Goal: Transaction & Acquisition: Purchase product/service

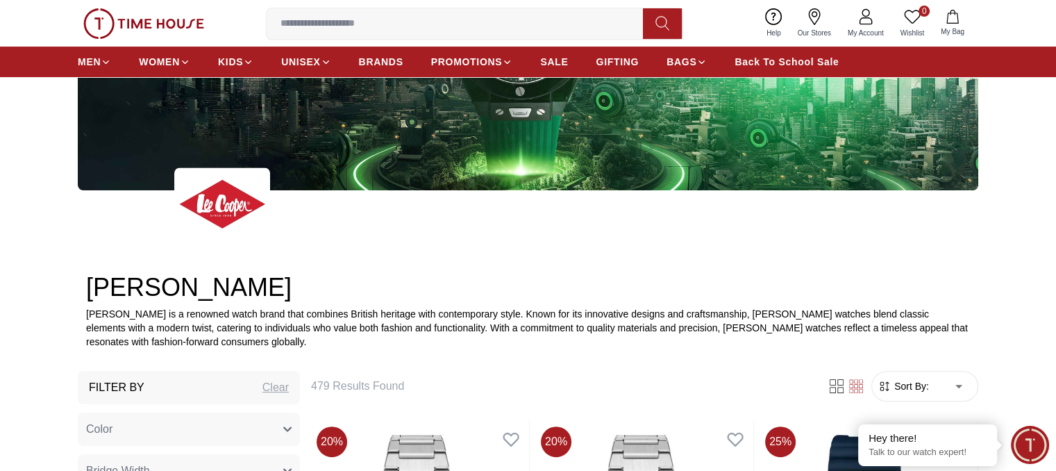
scroll to position [208, 0]
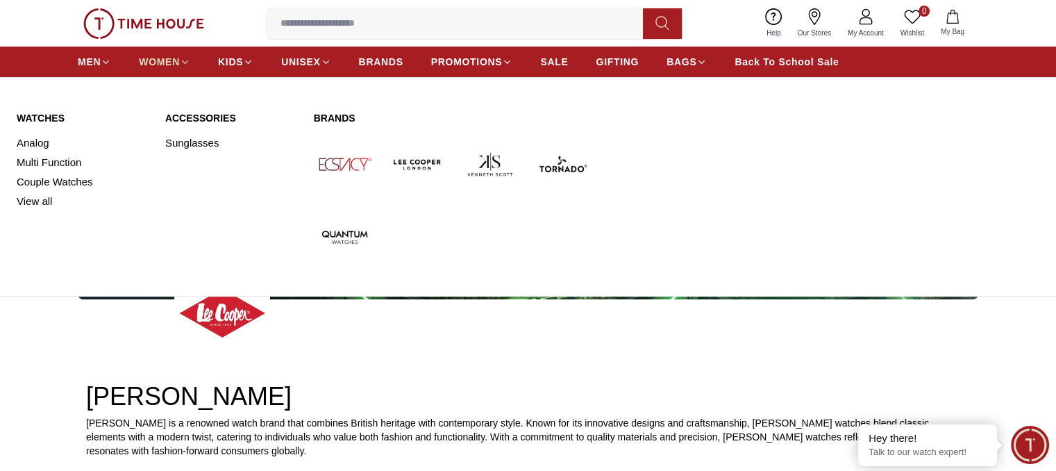
click at [162, 53] on link "WOMEN" at bounding box center [164, 61] width 51 height 25
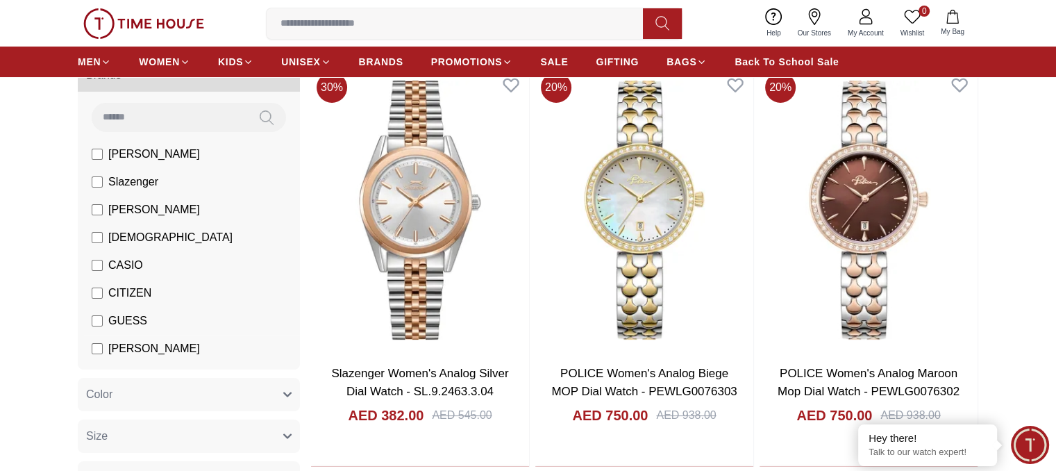
scroll to position [139, 0]
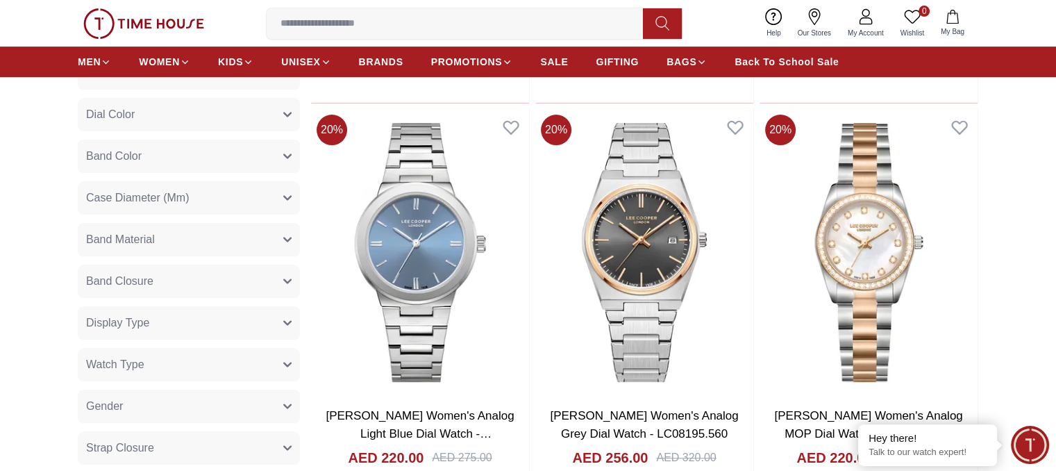
scroll to position [695, 0]
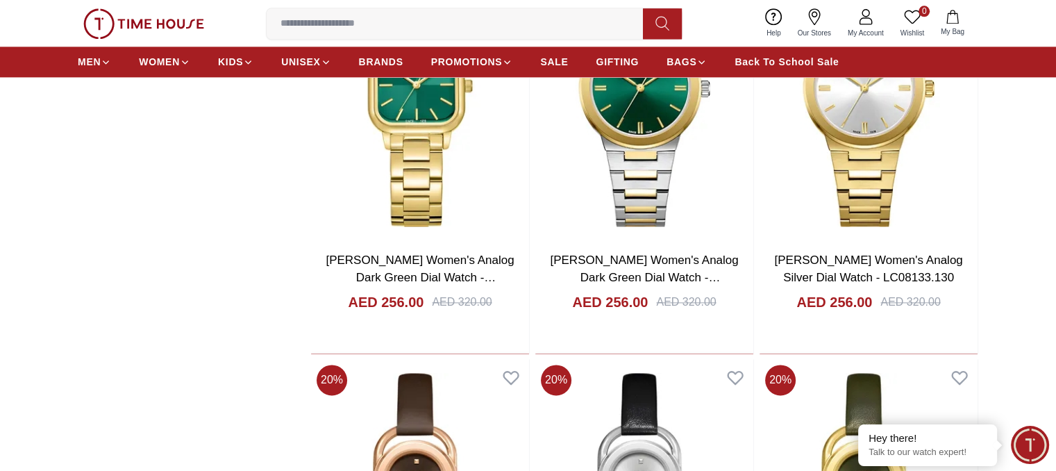
scroll to position [1598, 0]
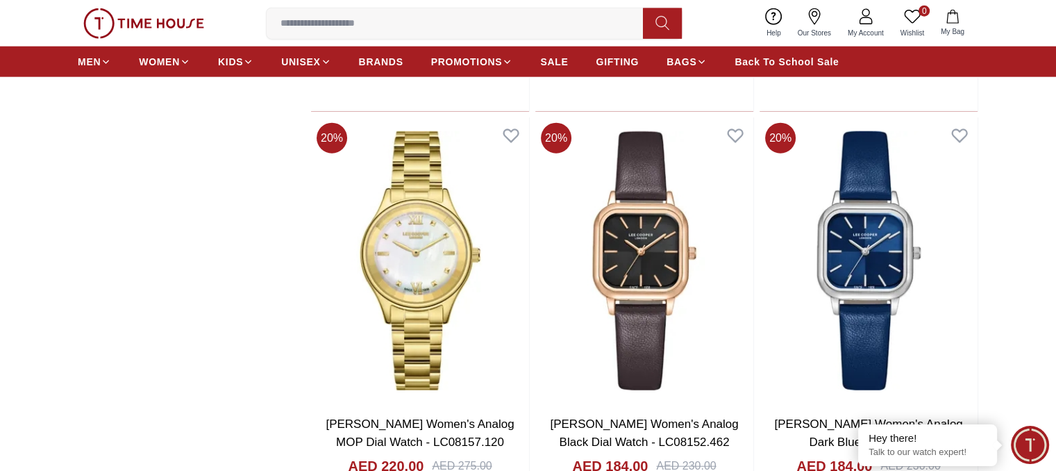
scroll to position [3612, 0]
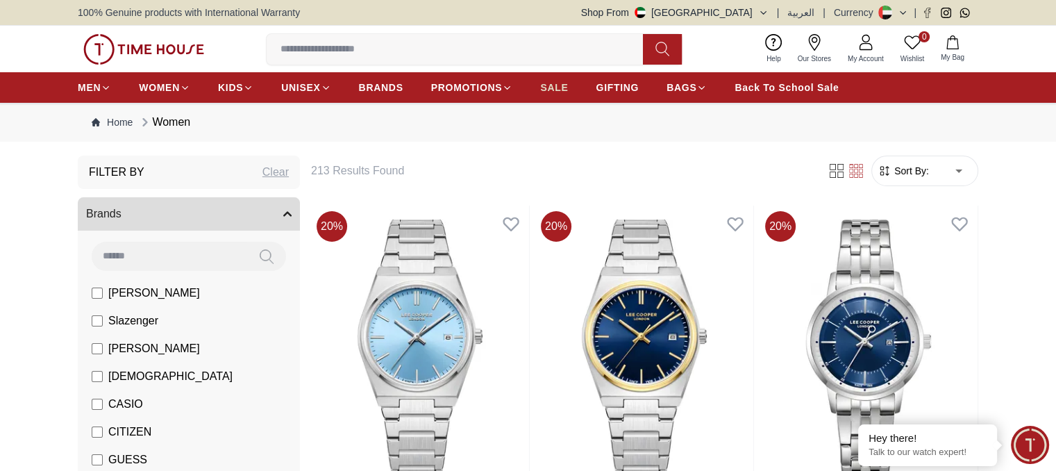
click at [563, 88] on span "SALE" at bounding box center [554, 88] width 28 height 14
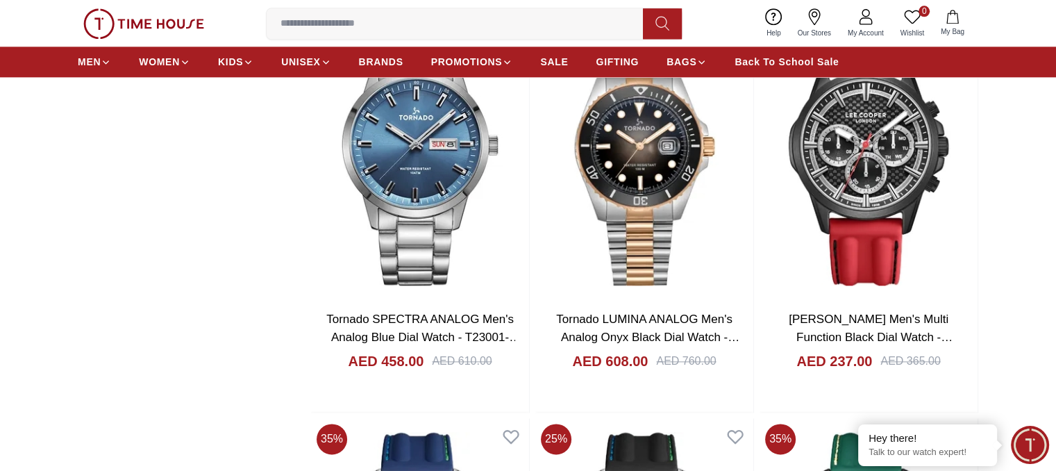
scroll to position [1806, 0]
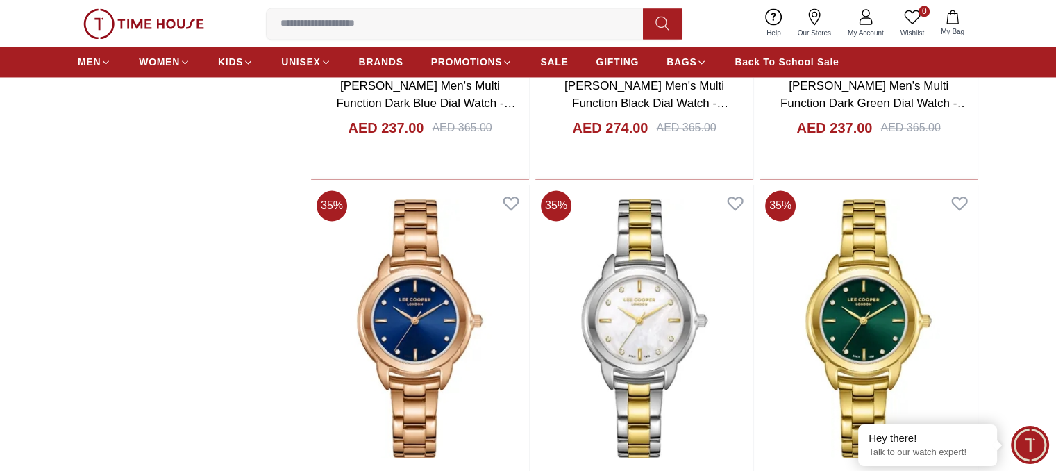
scroll to position [4137, 0]
